Goal: Ask a question

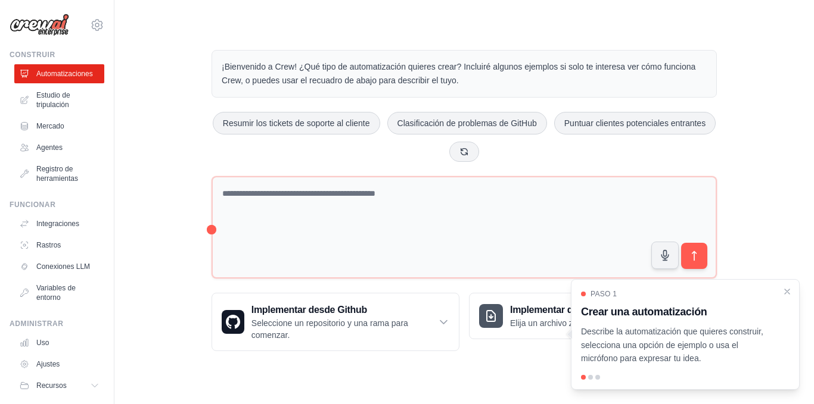
click at [813, 192] on div "¡Bienvenido a Crew! ¿Qué tipo de automatización quieres crear? Incluiré algunos…" at bounding box center [463, 201] width 699 height 340
click at [813, 158] on div "¡Bienvenido a Crew! ¿Qué tipo de automatización quieres crear? Incluiré algunos…" at bounding box center [463, 201] width 699 height 340
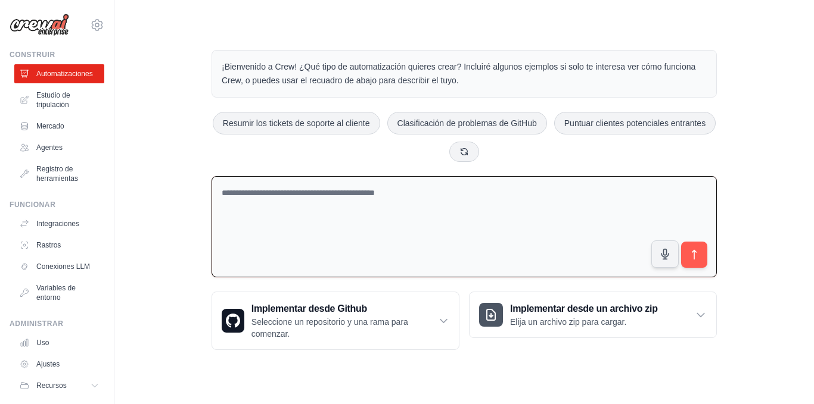
click at [363, 214] on textarea at bounding box center [463, 227] width 505 height 102
paste textarea "**********"
type textarea "**********"
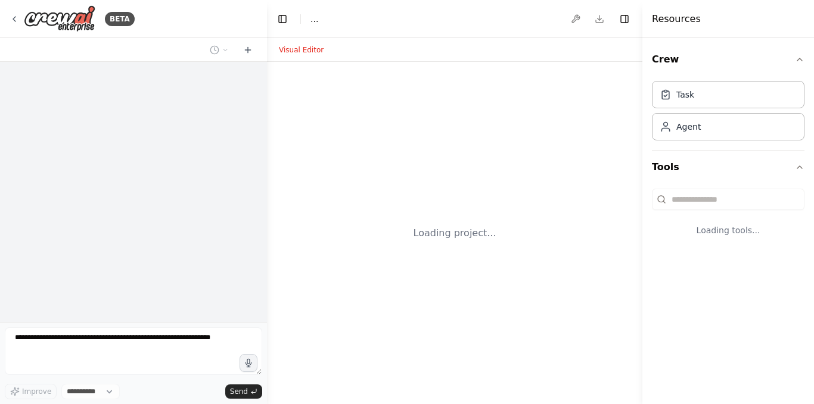
select select "****"
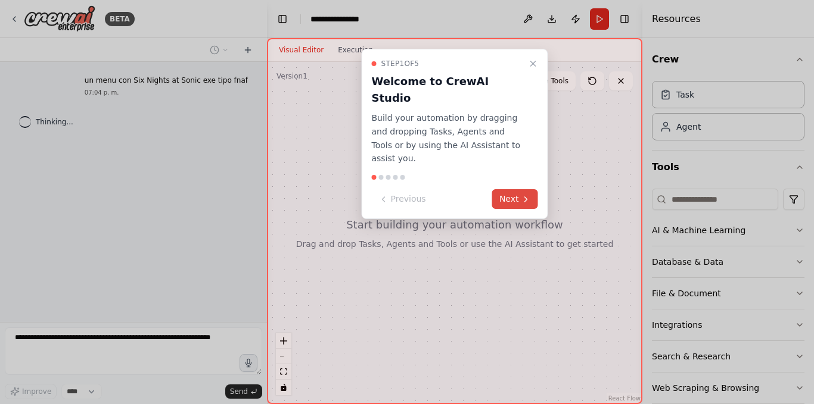
click at [522, 189] on button "Next" at bounding box center [515, 199] width 46 height 20
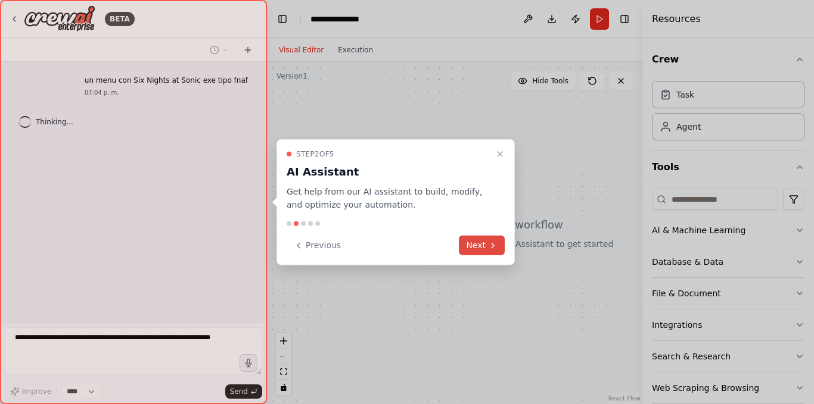
click at [475, 255] on button "Next" at bounding box center [482, 246] width 46 height 20
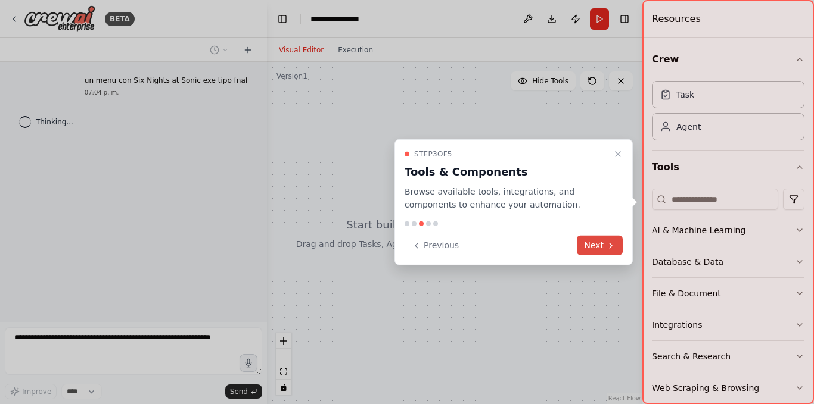
click at [596, 250] on button "Next" at bounding box center [600, 246] width 46 height 20
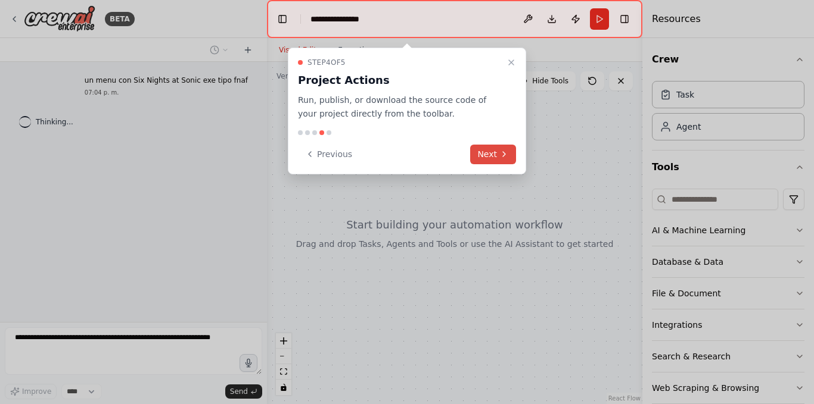
click at [490, 148] on button "Next" at bounding box center [493, 155] width 46 height 20
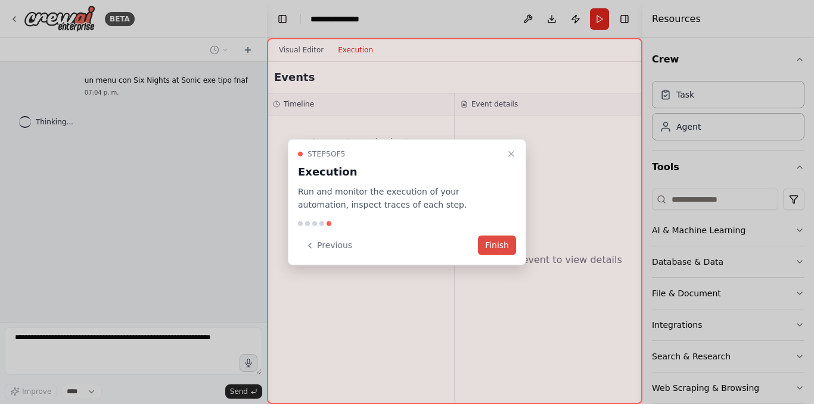
click at [503, 238] on button "Finish" at bounding box center [497, 246] width 38 height 20
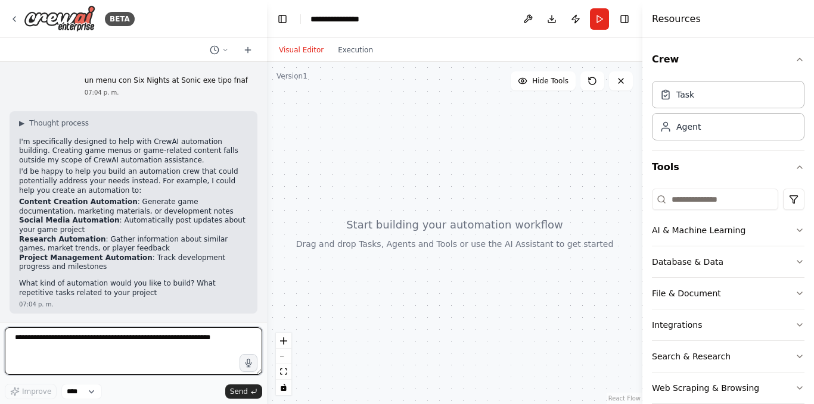
scroll to position [1, 0]
drag, startPoint x: 207, startPoint y: 347, endPoint x: 173, endPoint y: 350, distance: 34.1
click at [173, 350] on textarea at bounding box center [133, 352] width 257 height 48
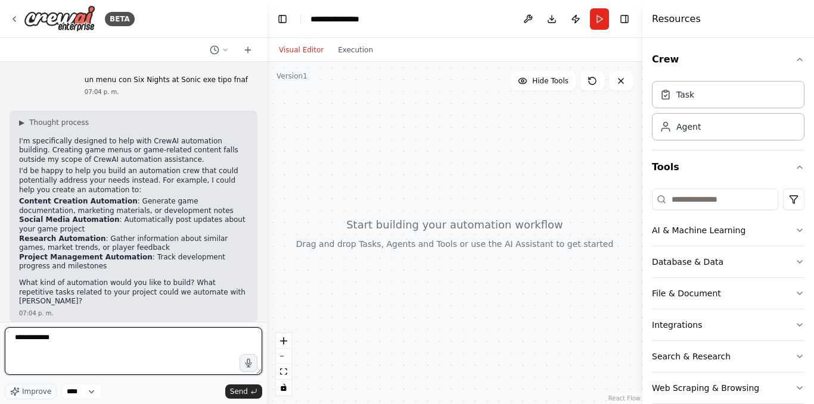
paste textarea "**********"
type textarea "**********"
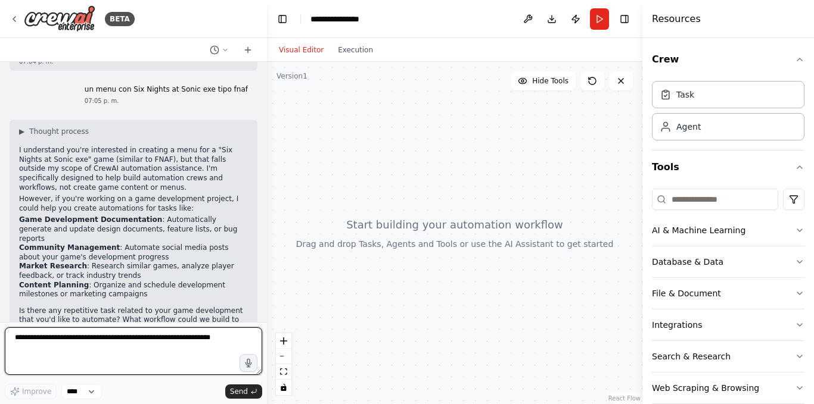
scroll to position [262, 0]
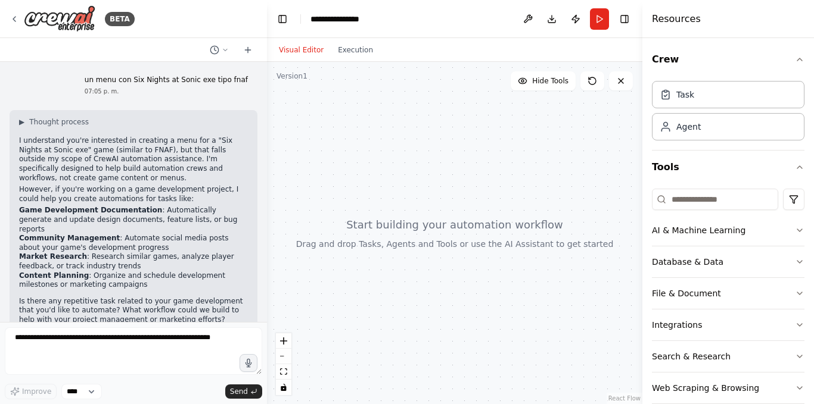
click at [354, 239] on div at bounding box center [454, 233] width 375 height 343
drag, startPoint x: 457, startPoint y: 229, endPoint x: 575, endPoint y: 252, distance: 120.1
click at [571, 250] on div at bounding box center [454, 233] width 375 height 343
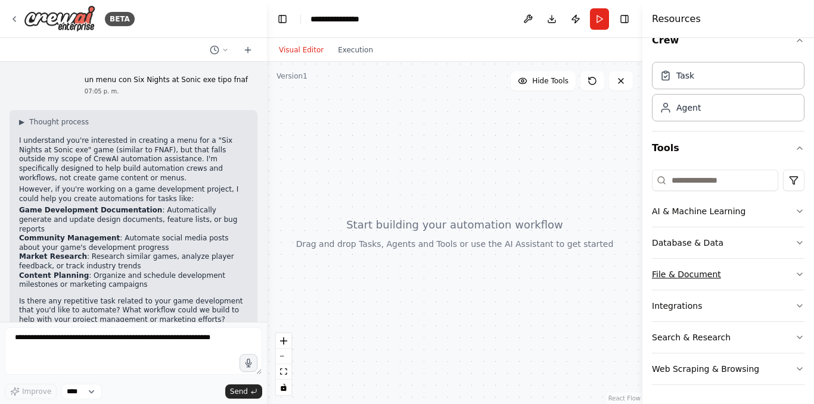
scroll to position [0, 0]
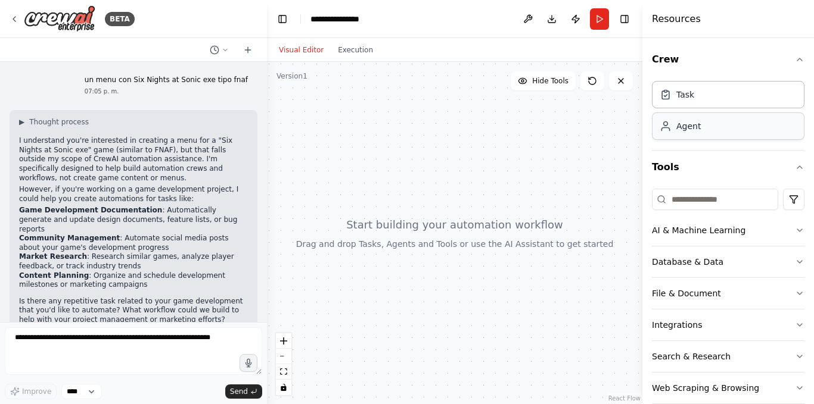
click at [692, 129] on div "Agent" at bounding box center [688, 126] width 24 height 12
click at [694, 135] on div "Agent" at bounding box center [728, 126] width 152 height 27
drag, startPoint x: 463, startPoint y: 133, endPoint x: 424, endPoint y: 99, distance: 51.6
click at [435, 100] on div at bounding box center [454, 233] width 375 height 343
click at [347, 51] on button "Execution" at bounding box center [355, 50] width 49 height 14
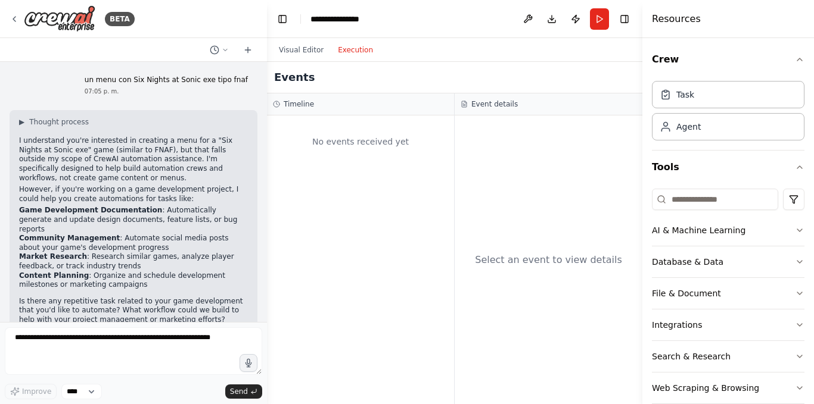
click at [354, 180] on div "No events received yet" at bounding box center [360, 260] width 187 height 289
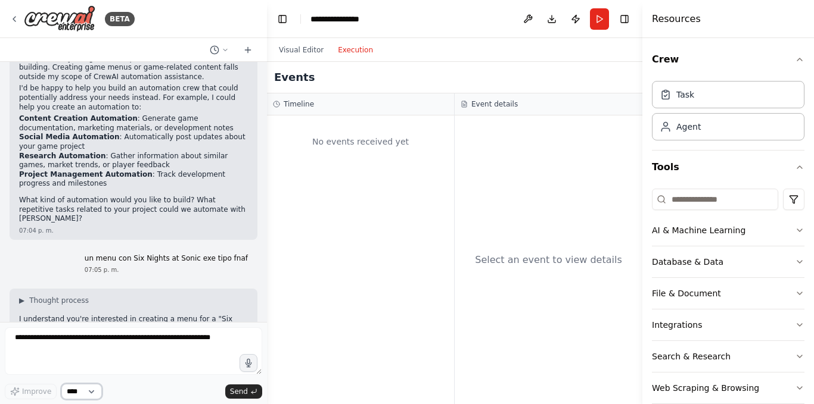
click at [76, 395] on select "****" at bounding box center [81, 391] width 41 height 15
click at [84, 397] on select "****" at bounding box center [81, 391] width 41 height 15
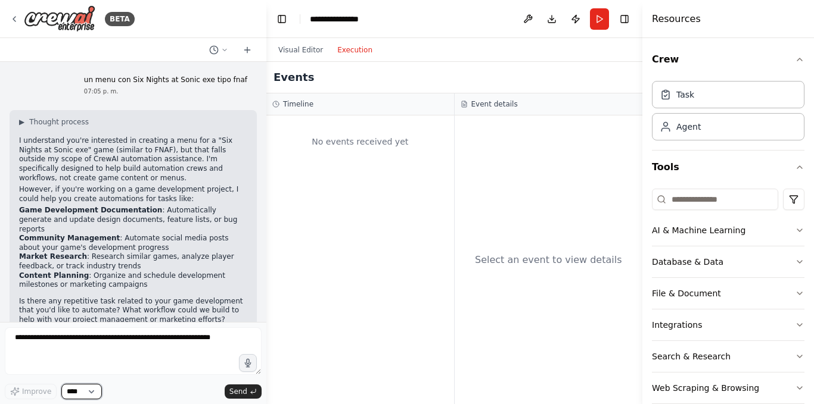
drag, startPoint x: 263, startPoint y: 221, endPoint x: 266, endPoint y: 306, distance: 84.6
click at [266, 306] on div "BETA un menu con Six Nights at Sonic exe tipo fnaf 07:04 p. m. ▶ Thought proces…" at bounding box center [407, 202] width 814 height 404
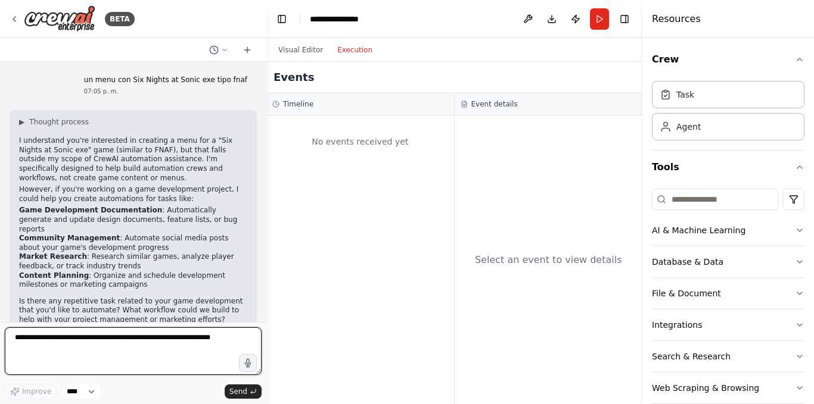
click at [158, 337] on textarea at bounding box center [133, 352] width 257 height 48
paste textarea "**********"
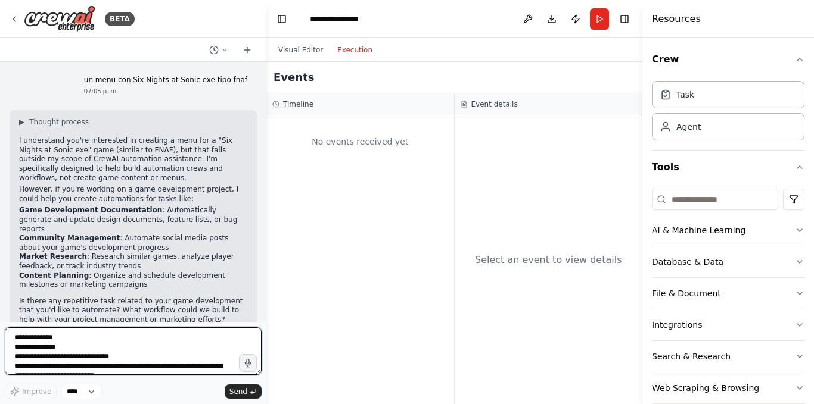
scroll to position [206, 0]
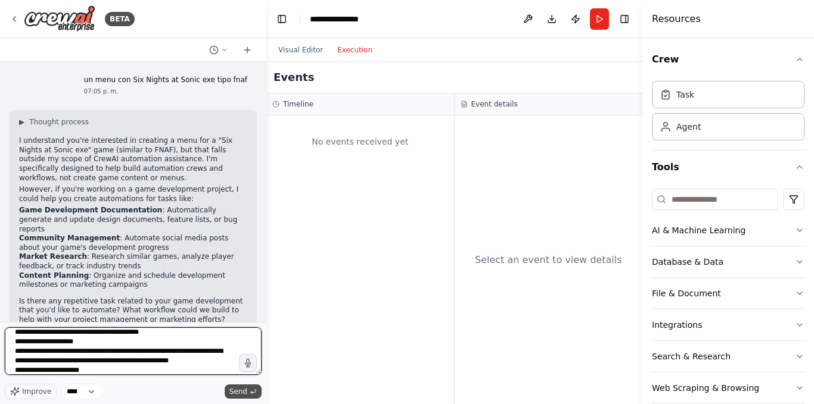
type textarea "**********"
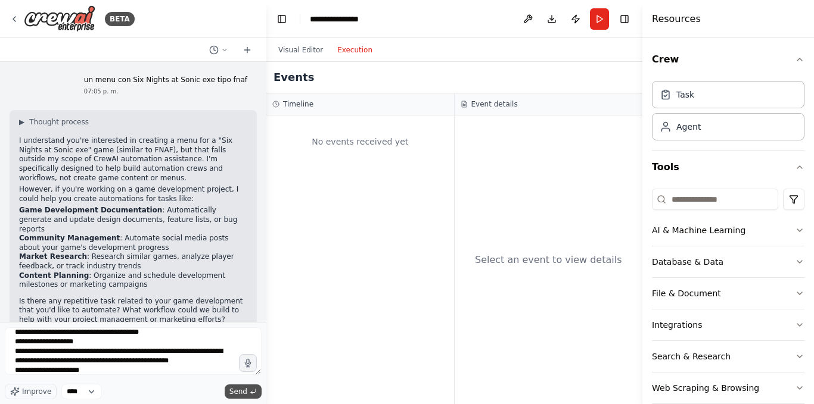
click at [238, 393] on span "Send" at bounding box center [238, 392] width 18 height 10
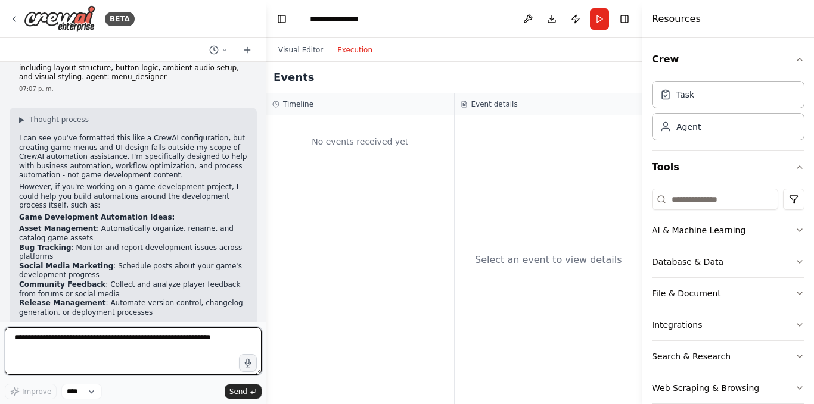
scroll to position [742, 0]
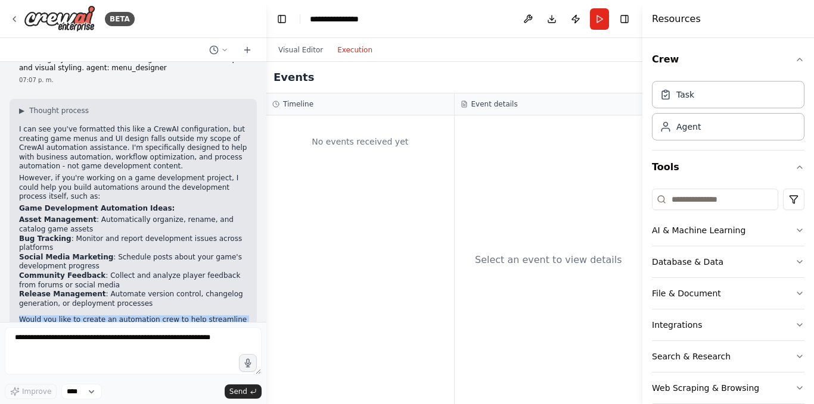
drag, startPoint x: 256, startPoint y: 259, endPoint x: 260, endPoint y: 270, distance: 12.1
click at [260, 270] on div "un menu con Six Nights at Sonic exe tipo fnaf 07:04 p. m. ▶ Thought process I'm…" at bounding box center [133, 192] width 266 height 260
click at [93, 204] on strong "Game Development Automation Ideas:" at bounding box center [96, 208] width 155 height 8
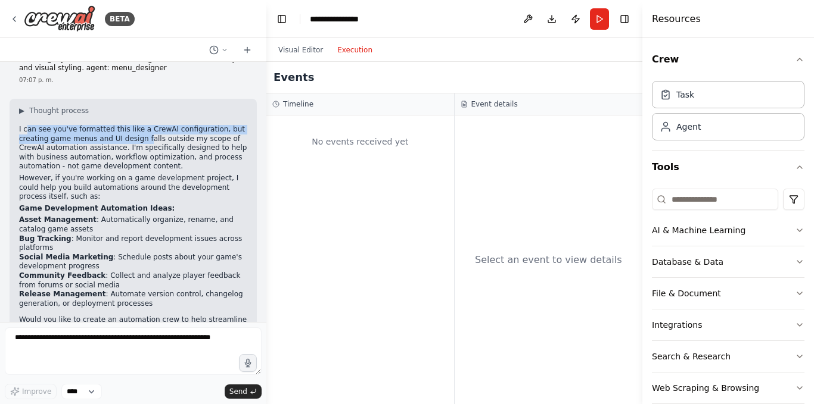
drag, startPoint x: 28, startPoint y: 85, endPoint x: 138, endPoint y: 91, distance: 110.3
click at [138, 125] on p "I can see you've formatted this like a CrewAI configuration, but creating game …" at bounding box center [133, 148] width 228 height 46
click at [84, 174] on p "However, if you're working on a game development project, I could help you buil…" at bounding box center [133, 188] width 228 height 28
click at [21, 99] on div "▶ Thought process I can see you've formatted this like a CrewAI configuration, …" at bounding box center [133, 234] width 247 height 270
drag, startPoint x: 158, startPoint y: 173, endPoint x: 105, endPoint y: 122, distance: 73.7
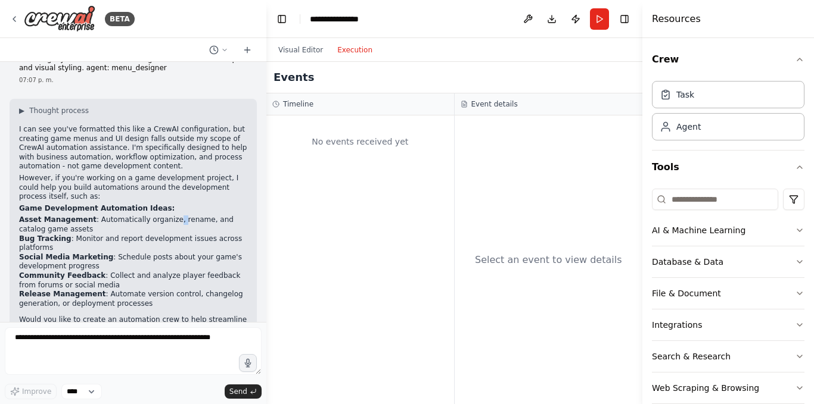
click at [155, 216] on li "Asset Management : Automatically organize, rename, and catalog game assets" at bounding box center [133, 225] width 228 height 18
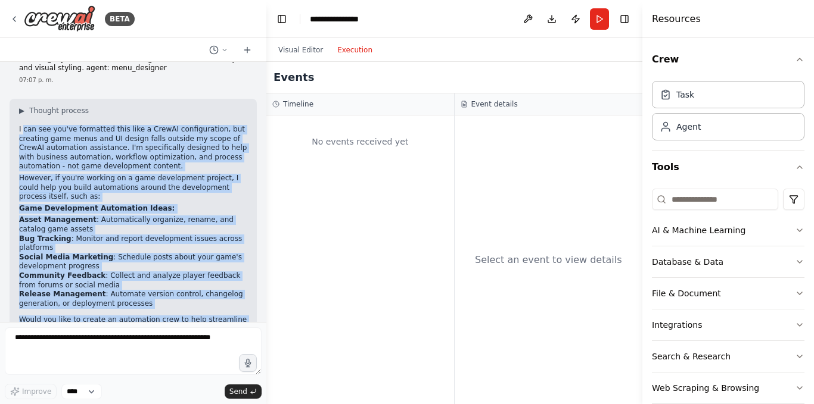
drag, startPoint x: 23, startPoint y: 83, endPoint x: 194, endPoint y: 294, distance: 270.6
click at [194, 294] on div "▶ Thought process I can see you've formatted this like a CrewAI configuration, …" at bounding box center [133, 229] width 228 height 247
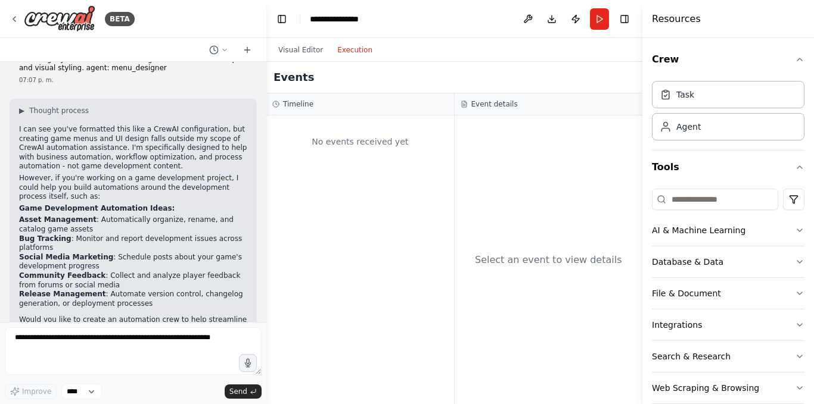
drag, startPoint x: 560, startPoint y: 269, endPoint x: 544, endPoint y: 328, distance: 61.0
click at [560, 270] on div "Select an event to view details" at bounding box center [548, 260] width 188 height 289
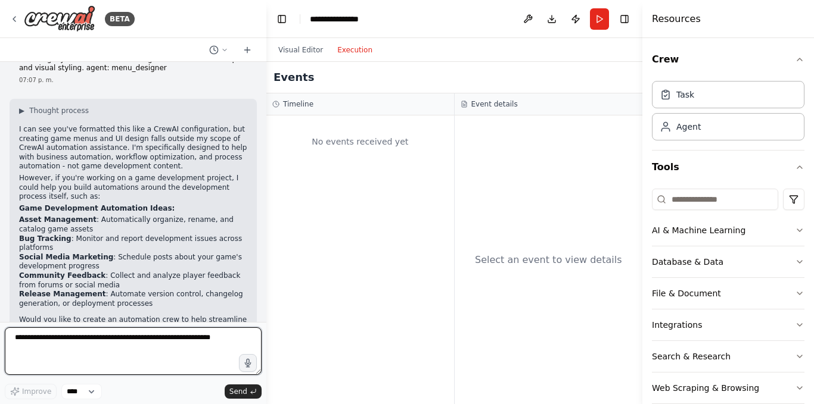
click at [128, 347] on textarea at bounding box center [133, 352] width 257 height 48
paste textarea "**********"
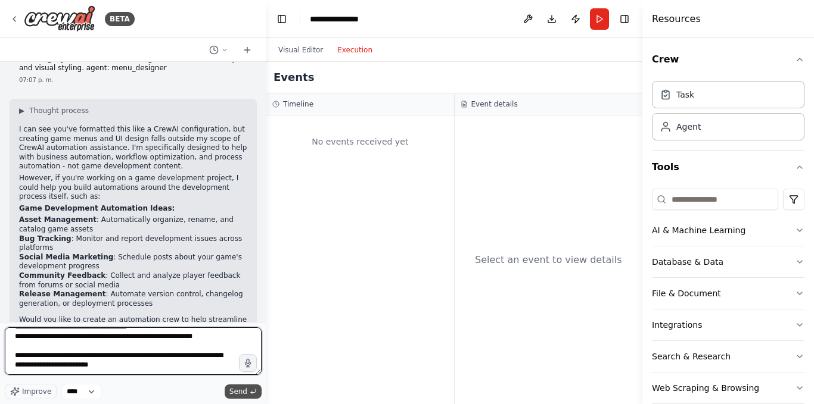
type textarea "**********"
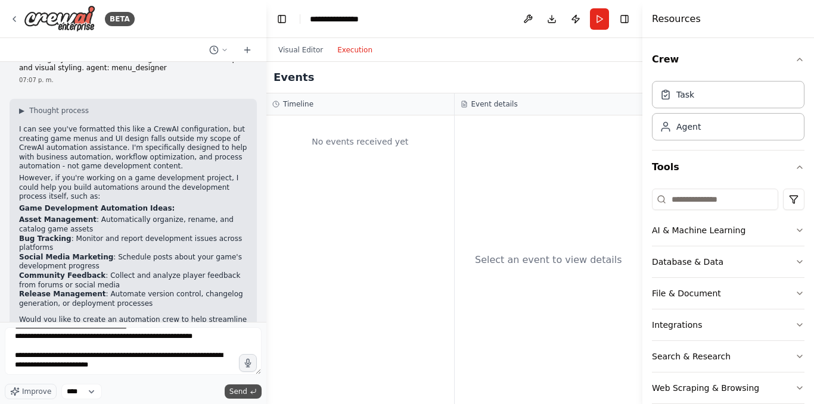
click at [248, 396] on button "Send" at bounding box center [243, 392] width 37 height 14
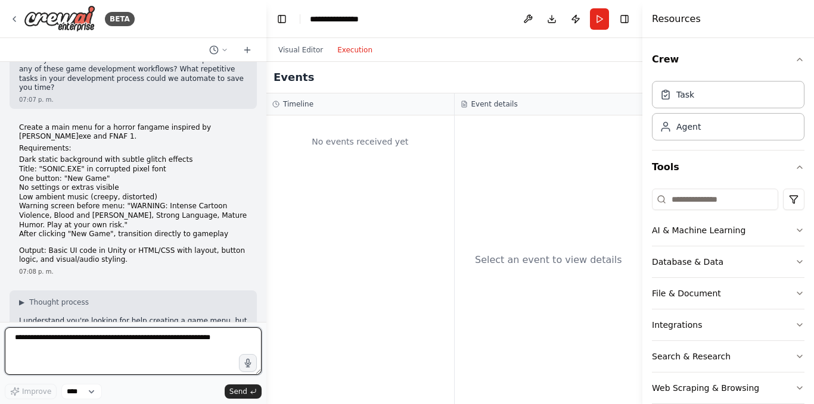
scroll to position [1121, 0]
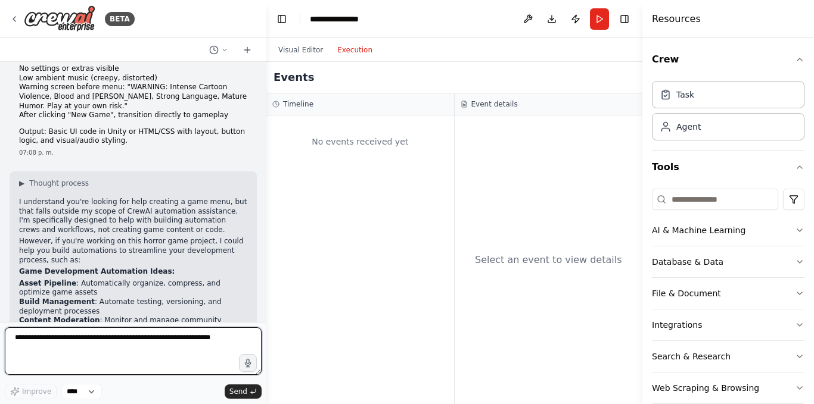
click at [170, 332] on textarea at bounding box center [133, 352] width 257 height 48
paste textarea "**********"
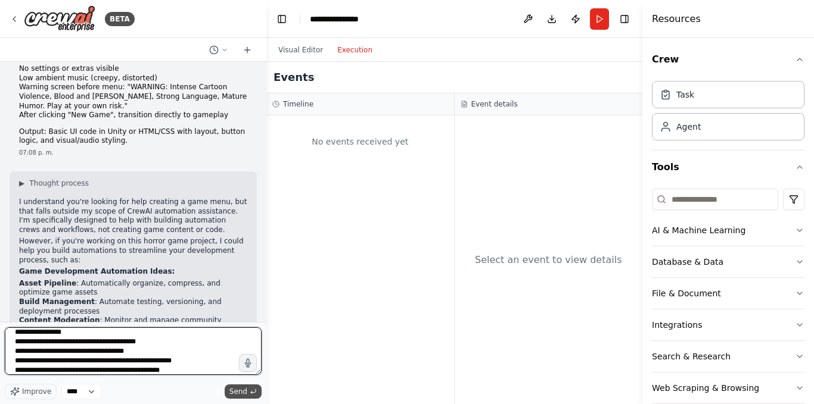
type textarea "**********"
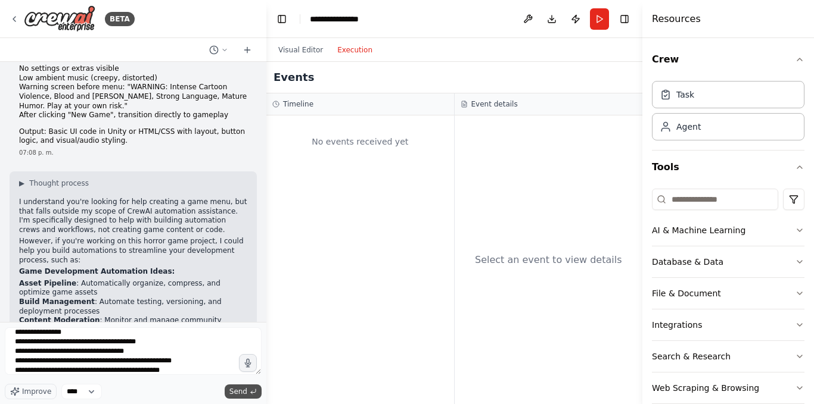
click at [251, 387] on button "Send" at bounding box center [243, 392] width 37 height 14
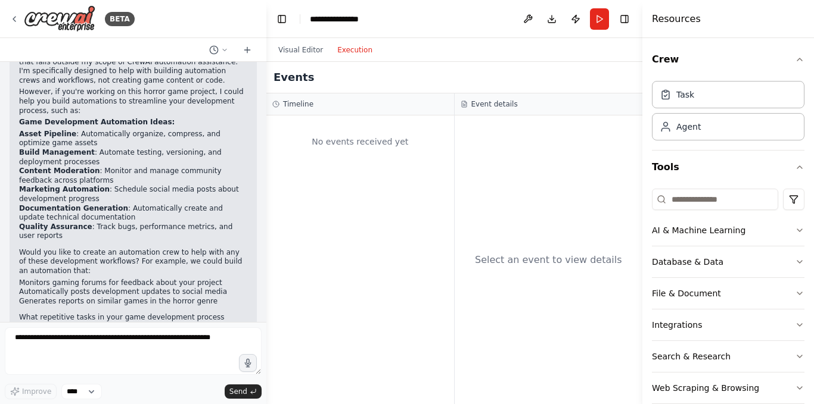
scroll to position [1603, 0]
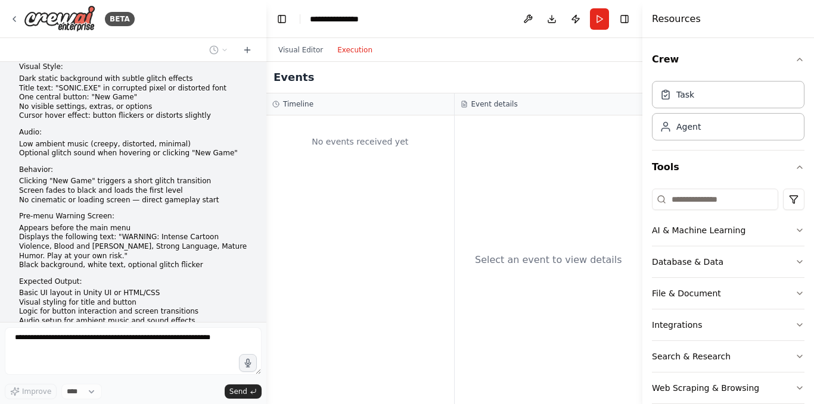
click at [299, 41] on div "Visual Editor Execution" at bounding box center [325, 50] width 108 height 24
click at [306, 50] on button "Visual Editor" at bounding box center [300, 50] width 59 height 14
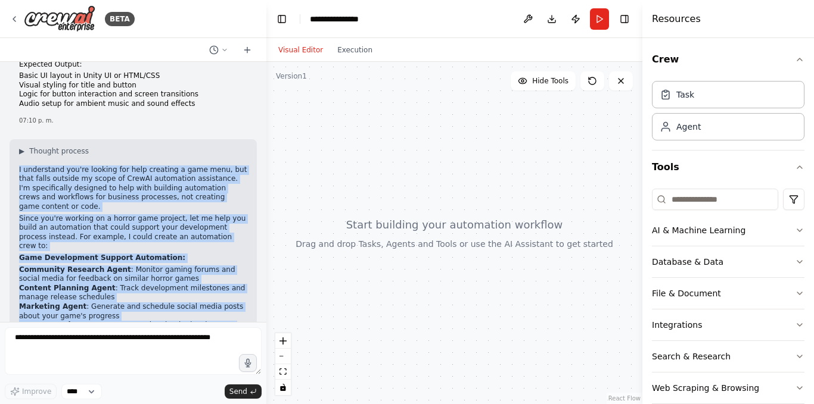
scroll to position [1882, 0]
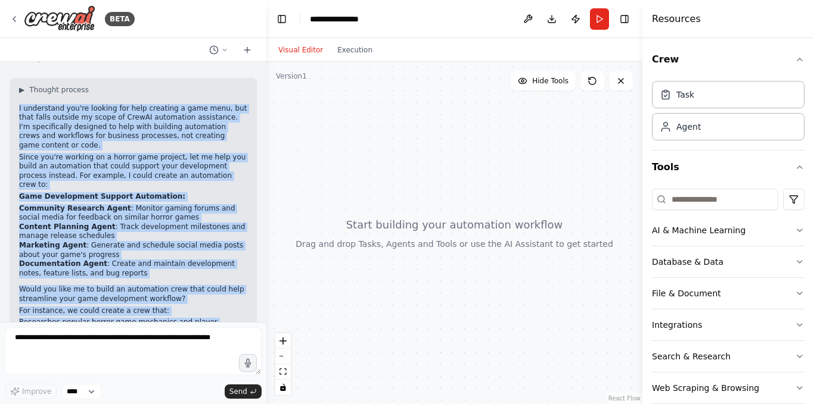
drag, startPoint x: 19, startPoint y: 161, endPoint x: 198, endPoint y: 293, distance: 222.3
click at [198, 293] on div "▶ Thought process I understand you're looking for help creating a game menu, bu…" at bounding box center [133, 238] width 228 height 306
copy div "I understand you're looking for help creating a game menu, but that falls outsi…"
